Goal: Task Accomplishment & Management: Use online tool/utility

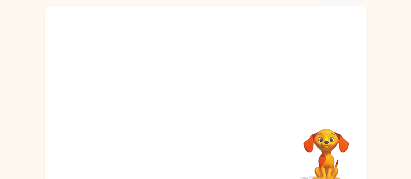
scroll to position [49, 0]
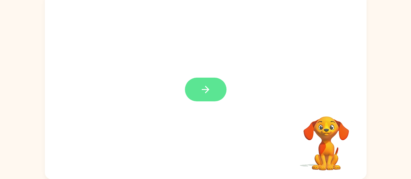
click at [206, 83] on button "button" at bounding box center [206, 90] width 42 height 24
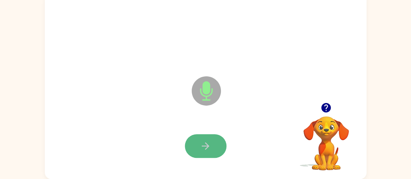
click at [209, 145] on icon "button" at bounding box center [205, 145] width 11 height 11
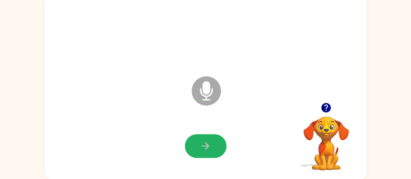
click at [209, 145] on icon "button" at bounding box center [205, 145] width 11 height 11
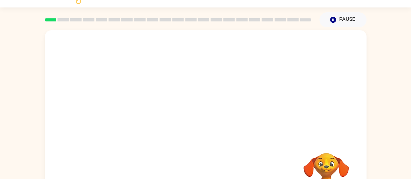
scroll to position [0, 0]
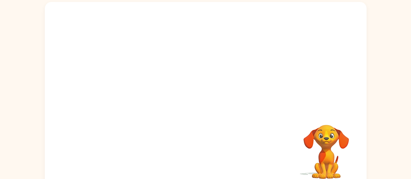
scroll to position [49, 0]
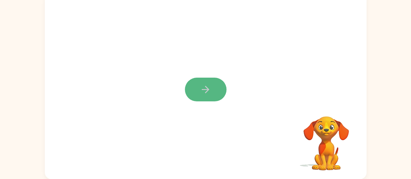
click at [216, 90] on button "button" at bounding box center [206, 90] width 42 height 24
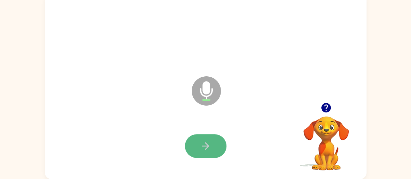
click at [211, 142] on button "button" at bounding box center [206, 146] width 42 height 24
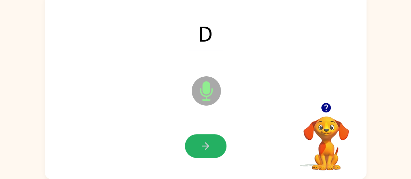
click at [209, 145] on icon "button" at bounding box center [205, 145] width 11 height 11
